Goal: Complete application form

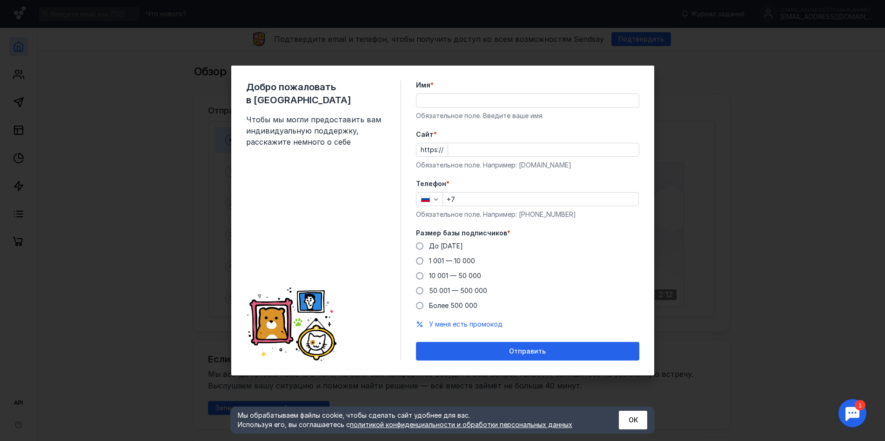
click at [440, 103] on input "Имя *" at bounding box center [528, 100] width 222 height 13
type input "[PERSON_NAME]"
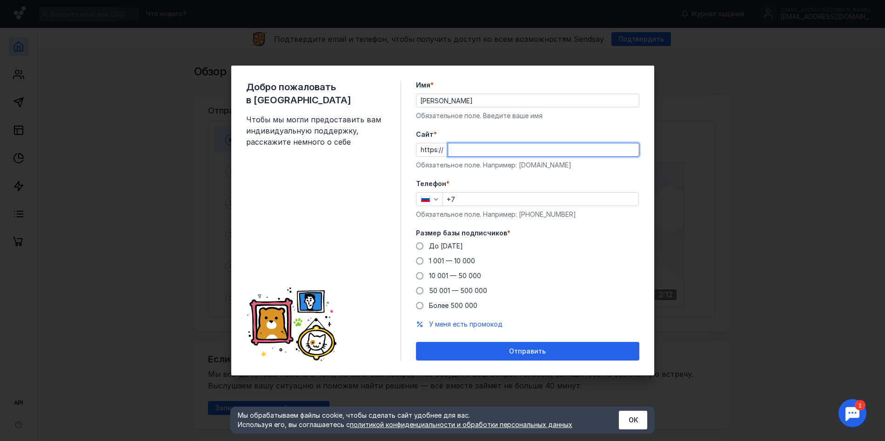
click at [460, 151] on input "Cайт *" at bounding box center [543, 149] width 191 height 13
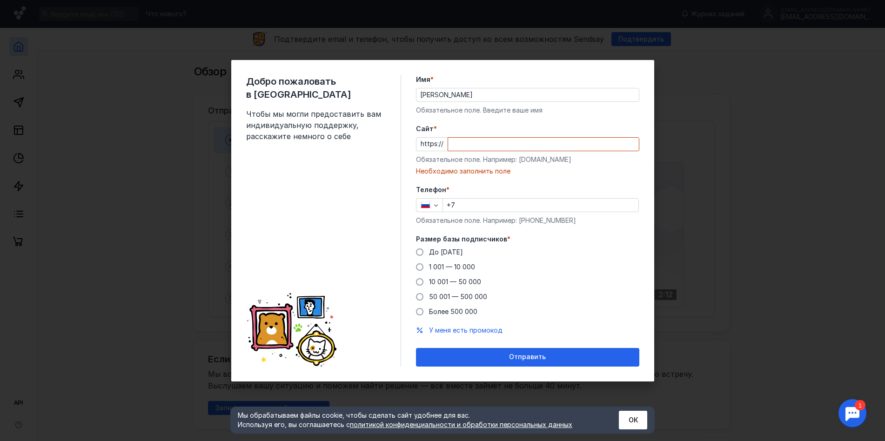
drag, startPoint x: 436, startPoint y: 133, endPoint x: 427, endPoint y: 134, distance: 9.0
click at [431, 134] on div "Cайт * https:// Обязательное поле. Например: [DOMAIN_NAME] Необходимо заполнить…" at bounding box center [527, 150] width 223 height 52
click at [459, 142] on input "Cайт *" at bounding box center [543, 144] width 191 height 13
paste input "[DOMAIN_NAME][URL]"
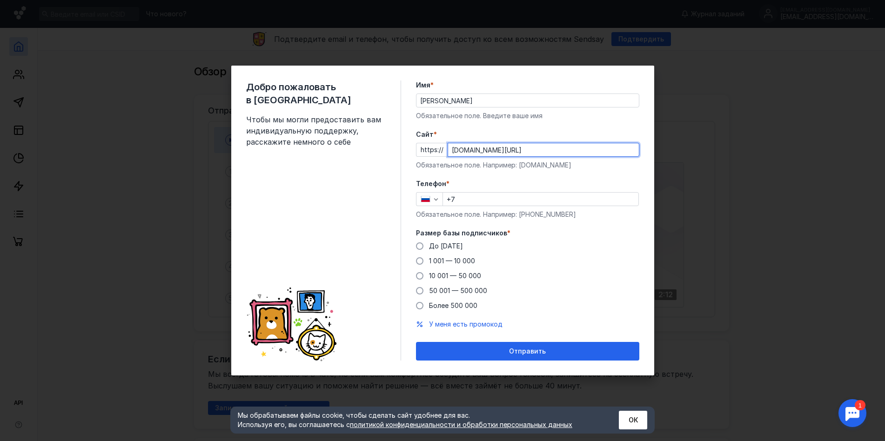
type input "[DOMAIN_NAME][URL]"
click at [467, 200] on input "+7" at bounding box center [540, 199] width 195 height 13
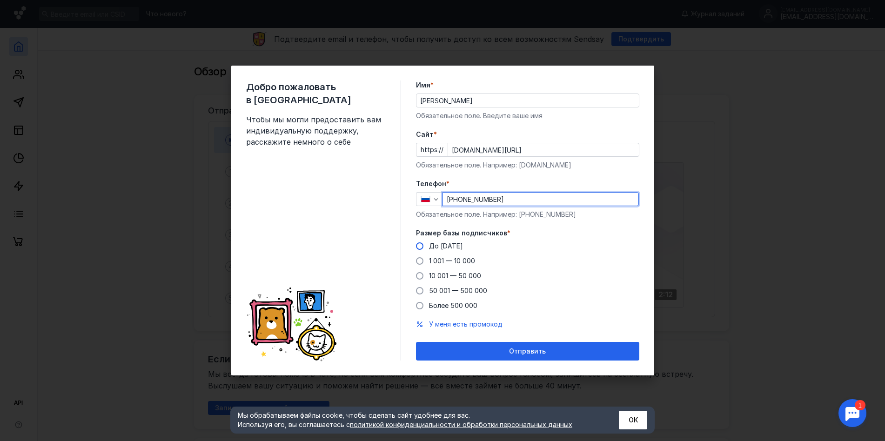
type input "[PHONE_NUMBER]"
click at [424, 243] on label "До [DATE]" at bounding box center [439, 246] width 47 height 9
click at [0, 0] on input "До [DATE]" at bounding box center [0, 0] width 0 height 0
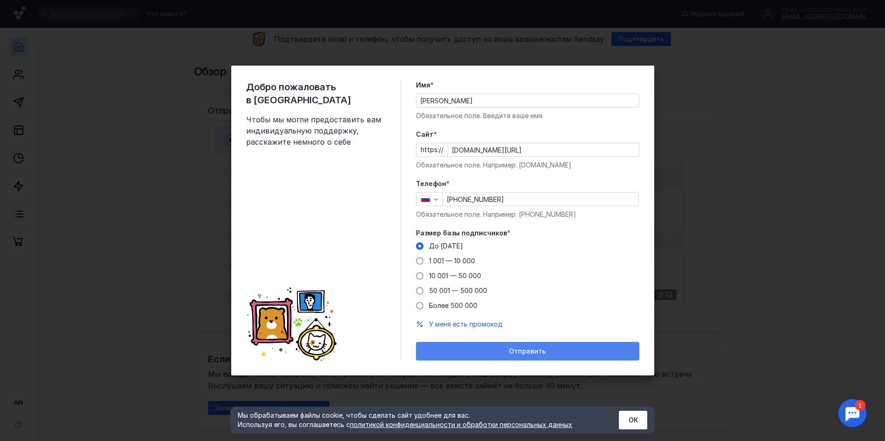
click at [511, 348] on span "Отправить" at bounding box center [527, 352] width 37 height 8
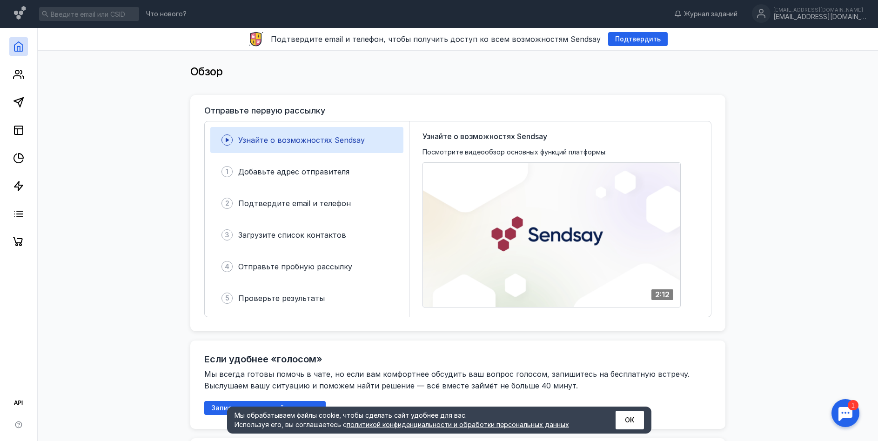
scroll to position [140, 0]
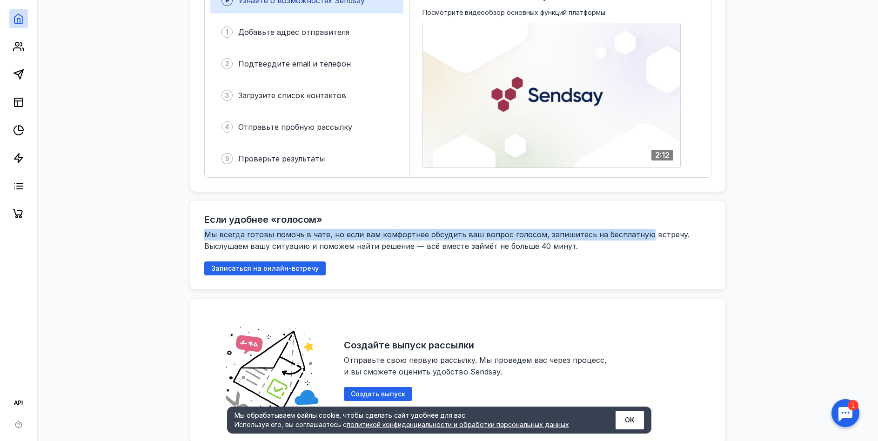
drag, startPoint x: 202, startPoint y: 235, endPoint x: 639, endPoint y: 238, distance: 436.1
click at [639, 238] on div "Если удобнее «голосом» Мы всегда готовы помочь в чате, но если вам комфортнее о…" at bounding box center [457, 245] width 535 height 88
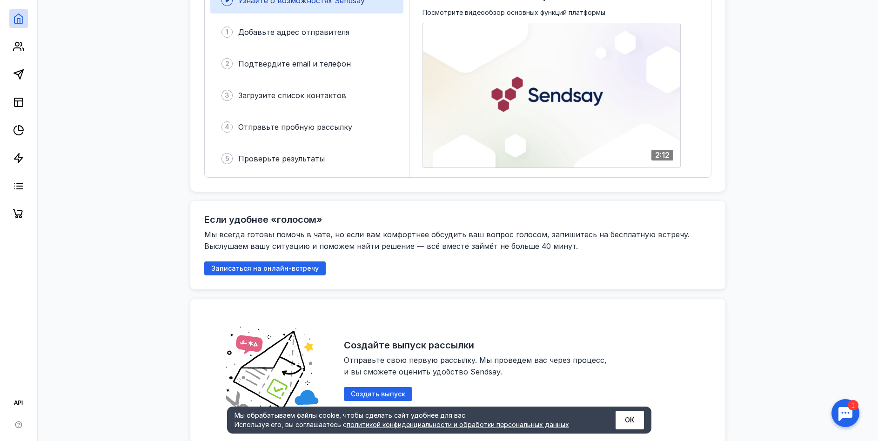
click at [534, 213] on div "Если удобнее «голосом» Мы всегда готовы помочь в чате, но если вам комфортнее о…" at bounding box center [457, 245] width 535 height 88
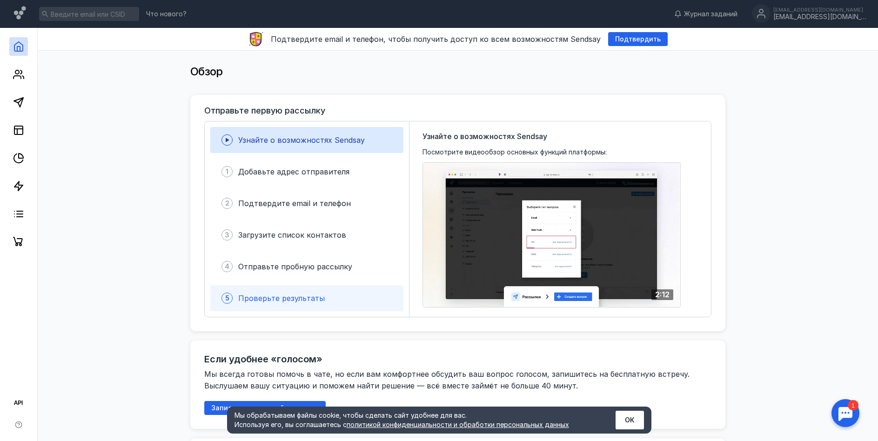
click at [271, 302] on span "Проверьте результаты" at bounding box center [281, 298] width 87 height 9
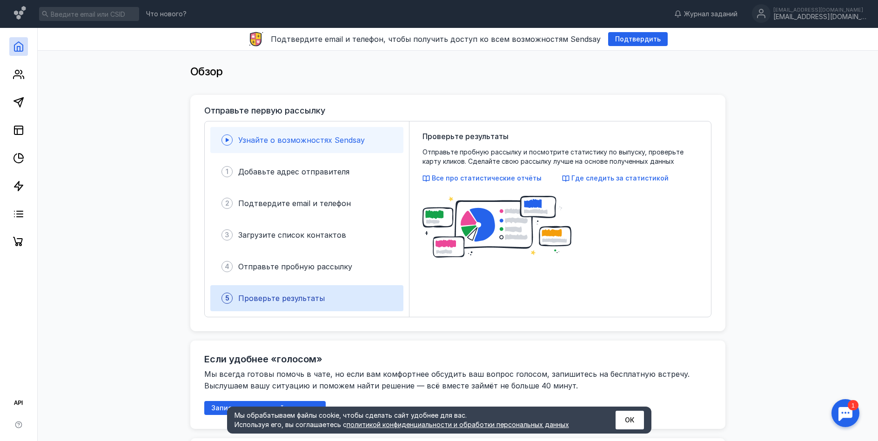
click at [279, 137] on span "Узнайте о возможностях Sendsay" at bounding box center [301, 139] width 127 height 9
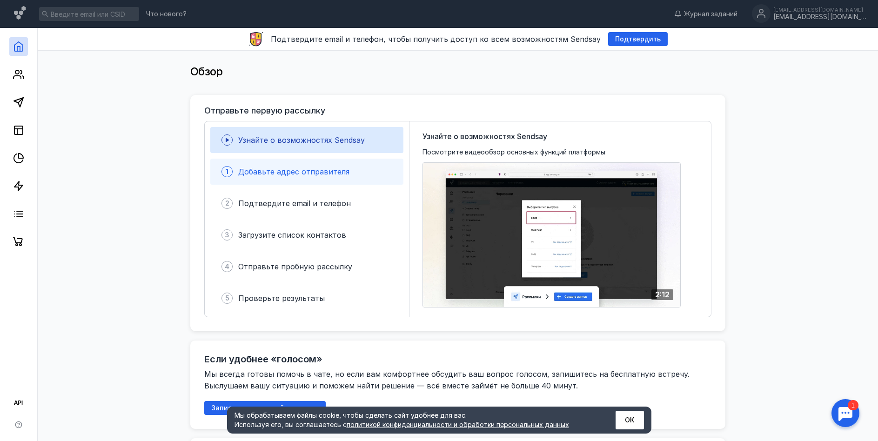
click at [290, 165] on div "1 Добавьте адрес отправителя" at bounding box center [306, 172] width 193 height 26
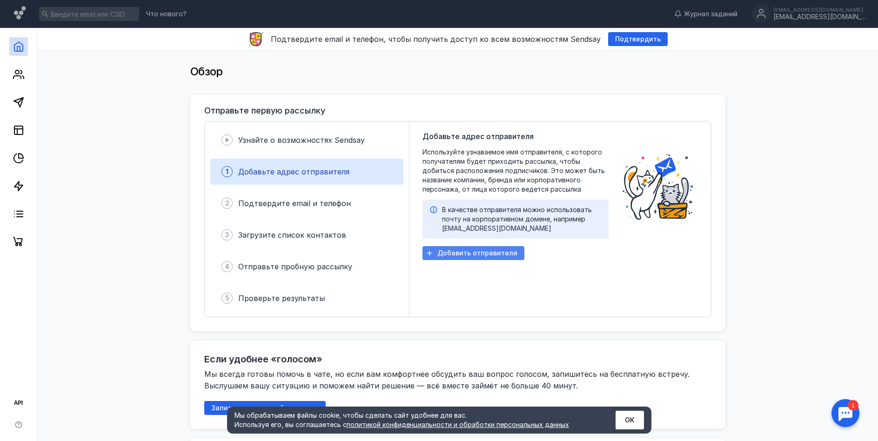
click at [452, 250] on span "Добавить отправителя" at bounding box center [477, 253] width 80 height 8
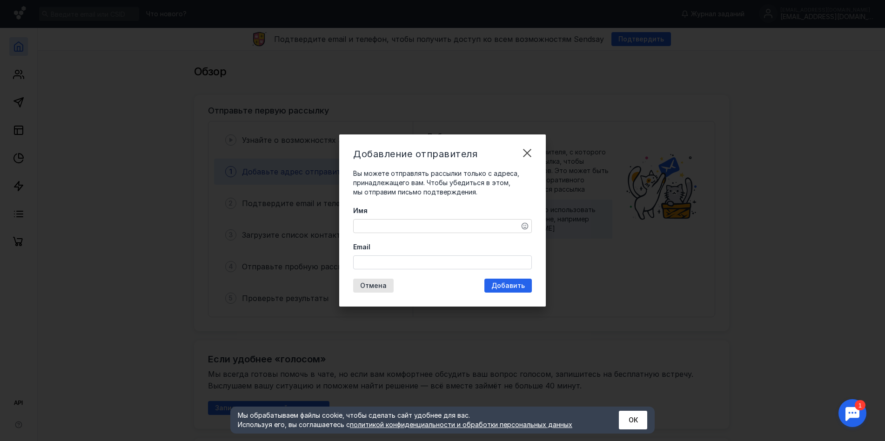
click at [308, 229] on div "Добавление отправителя Вы можете отправлять рассылки только с адреса, принадлеж…" at bounding box center [442, 220] width 885 height 441
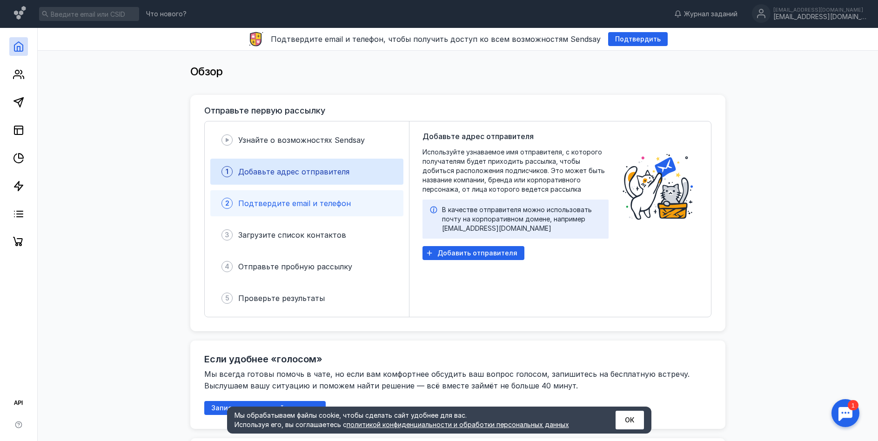
click at [286, 206] on span "Подтвердите email и телефон" at bounding box center [294, 203] width 113 height 9
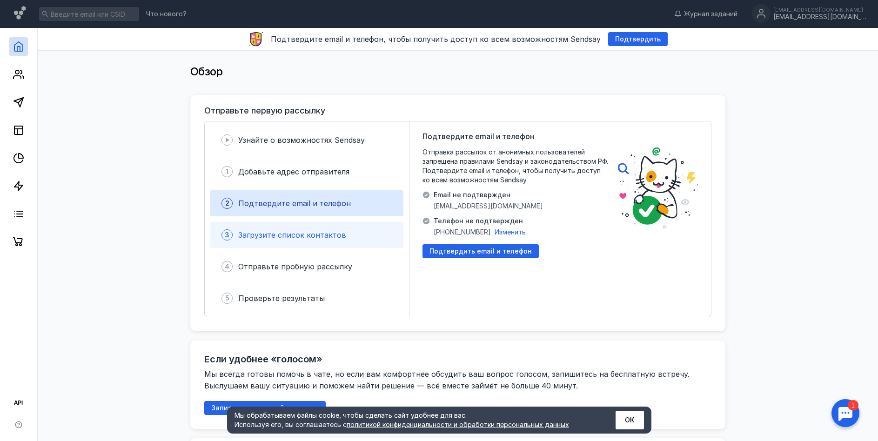
click at [296, 242] on div "3 Загрузите список контактов" at bounding box center [306, 235] width 193 height 26
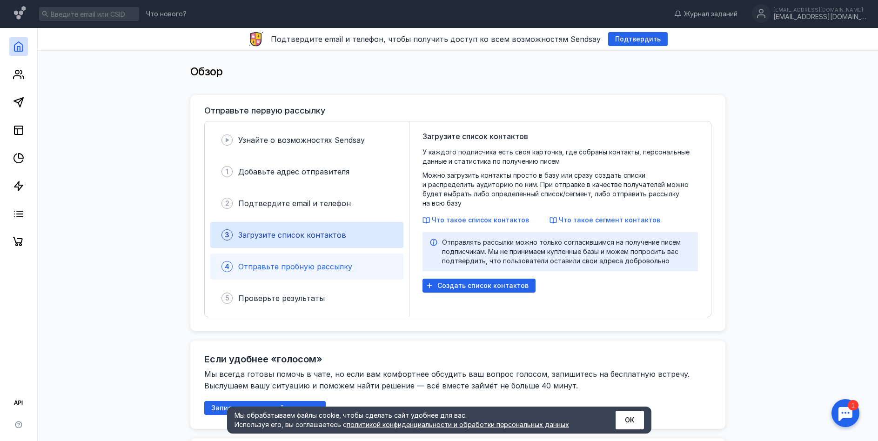
click at [304, 261] on div "Отправьте пробную рассылку" at bounding box center [295, 266] width 114 height 11
